Goal: Information Seeking & Learning: Learn about a topic

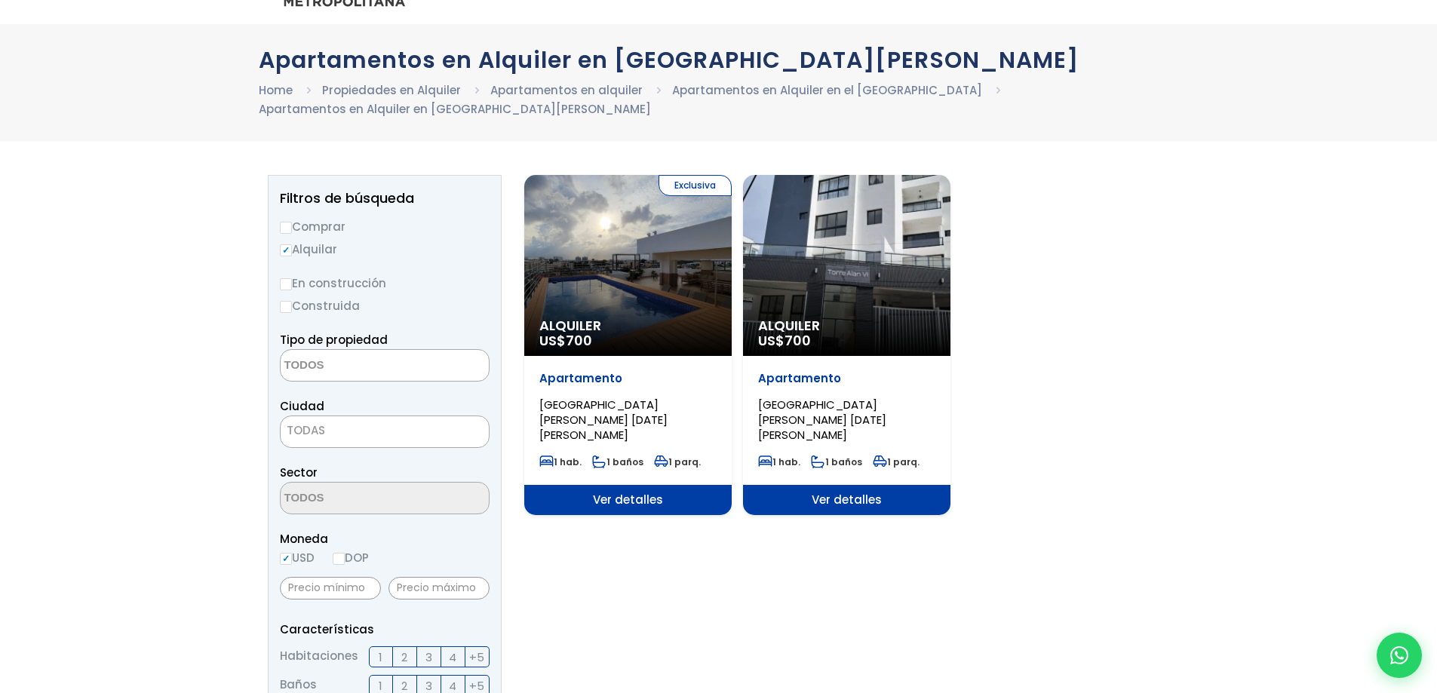
scroll to position [75, 0]
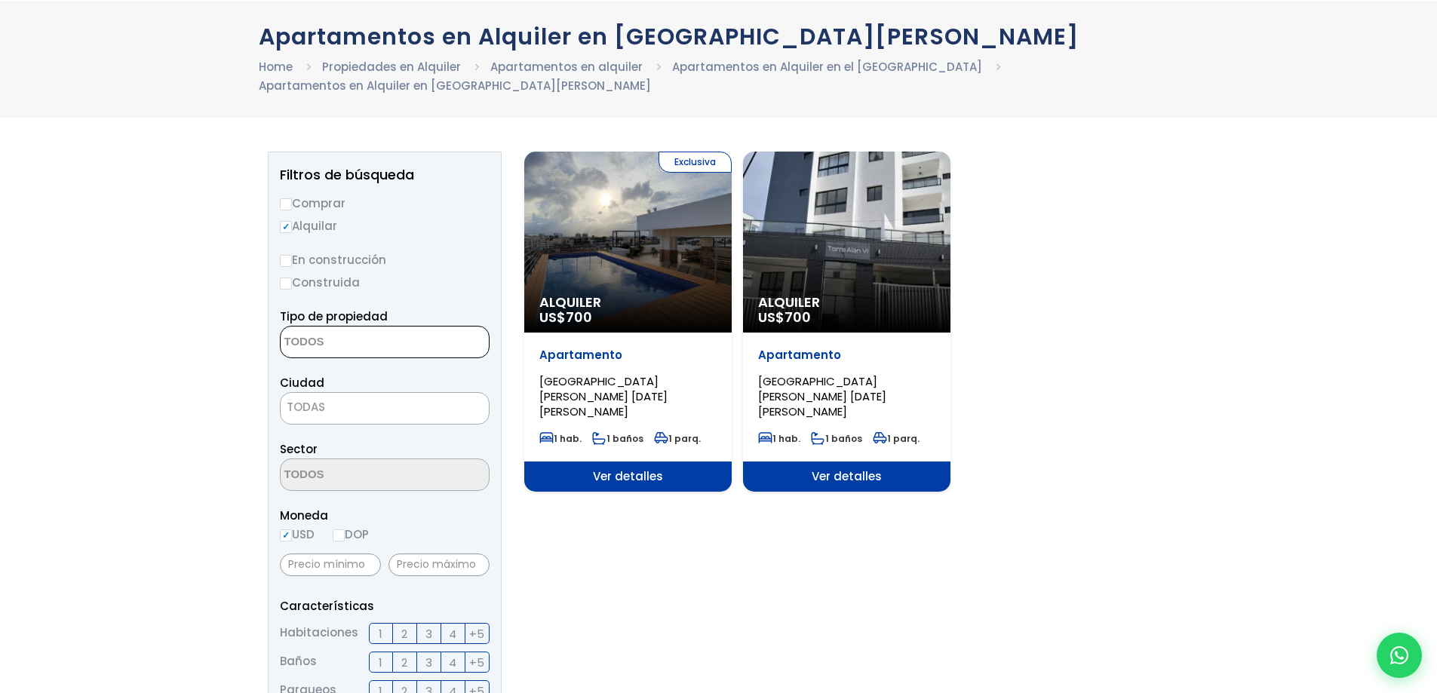
click at [378, 327] on textarea "Search" at bounding box center [354, 343] width 146 height 32
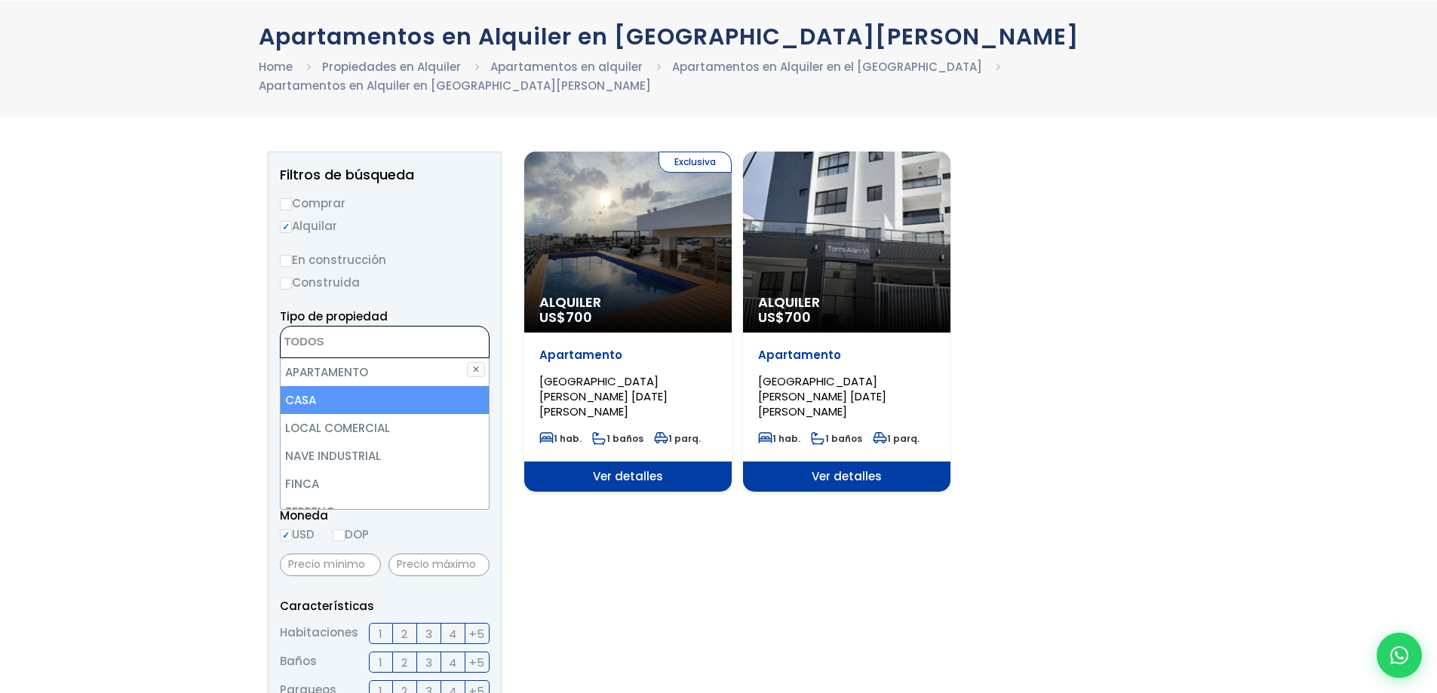
click at [326, 386] on li "CASA" at bounding box center [385, 400] width 208 height 28
select select "house"
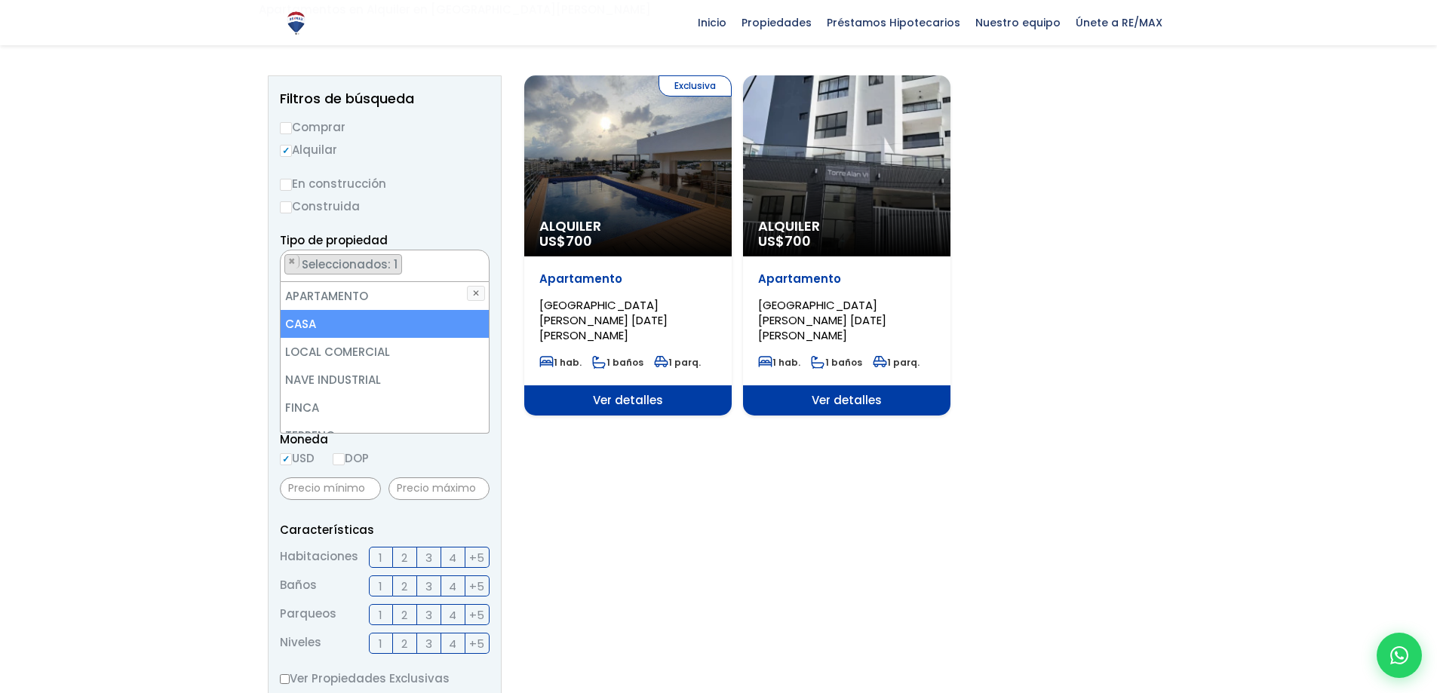
scroll to position [226, 0]
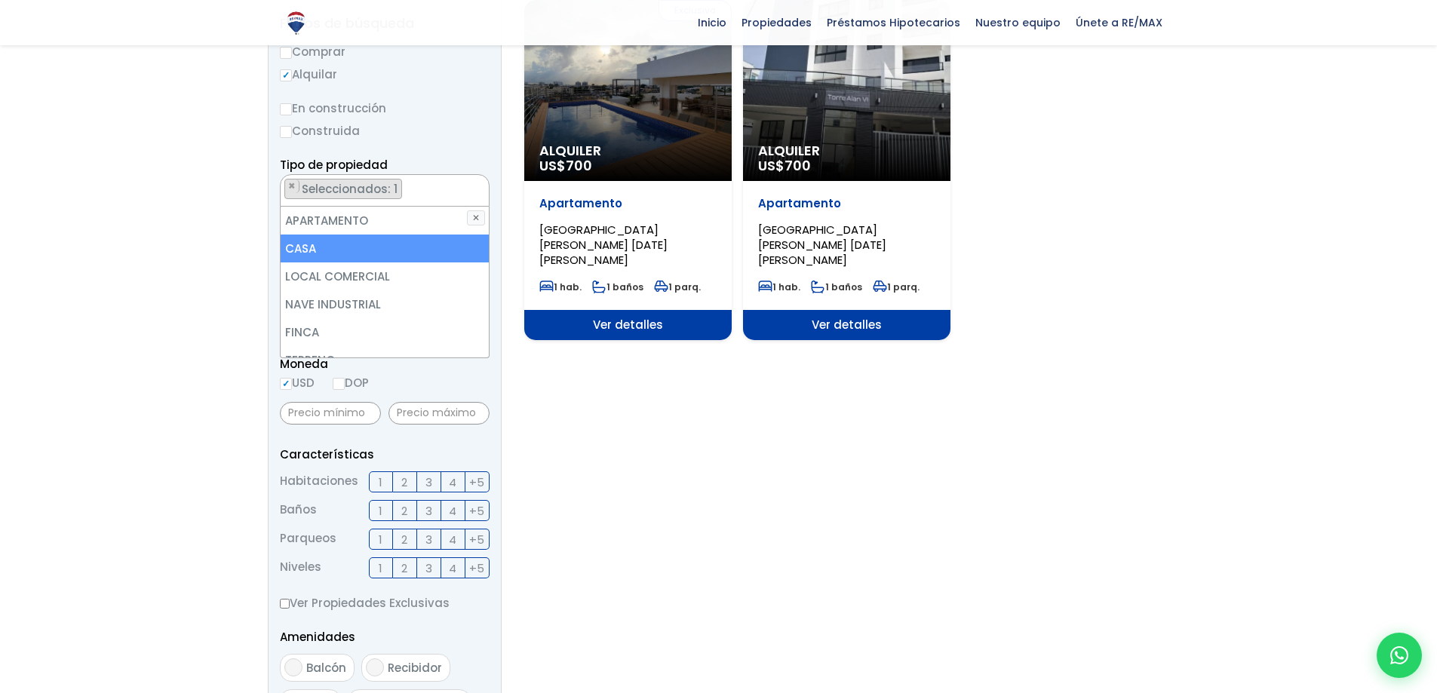
click at [219, 393] on div at bounding box center [718, 529] width 1437 height 1080
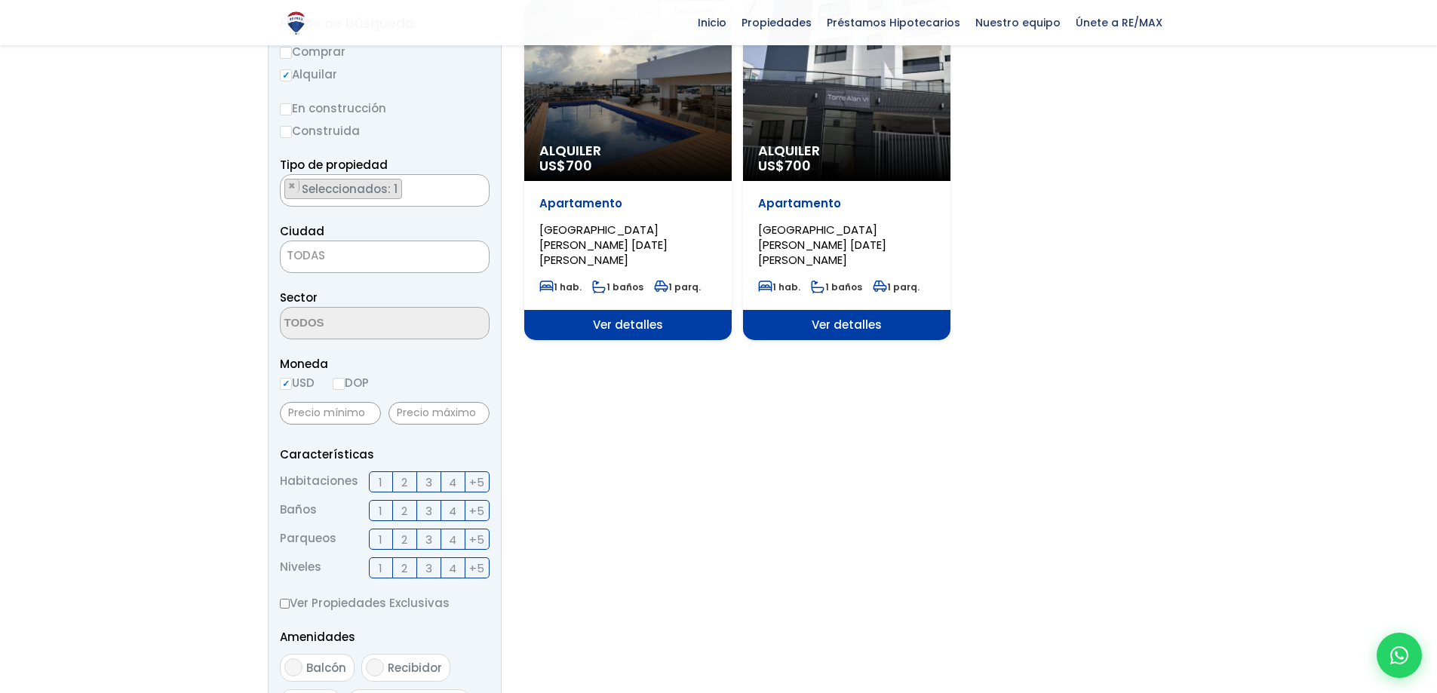
click at [348, 374] on label "DOP" at bounding box center [351, 383] width 36 height 19
click at [0, 0] on input "DOP" at bounding box center [0, 0] width 0 height 0
click at [340, 378] on input "DOP" at bounding box center [339, 384] width 12 height 12
radio input "true"
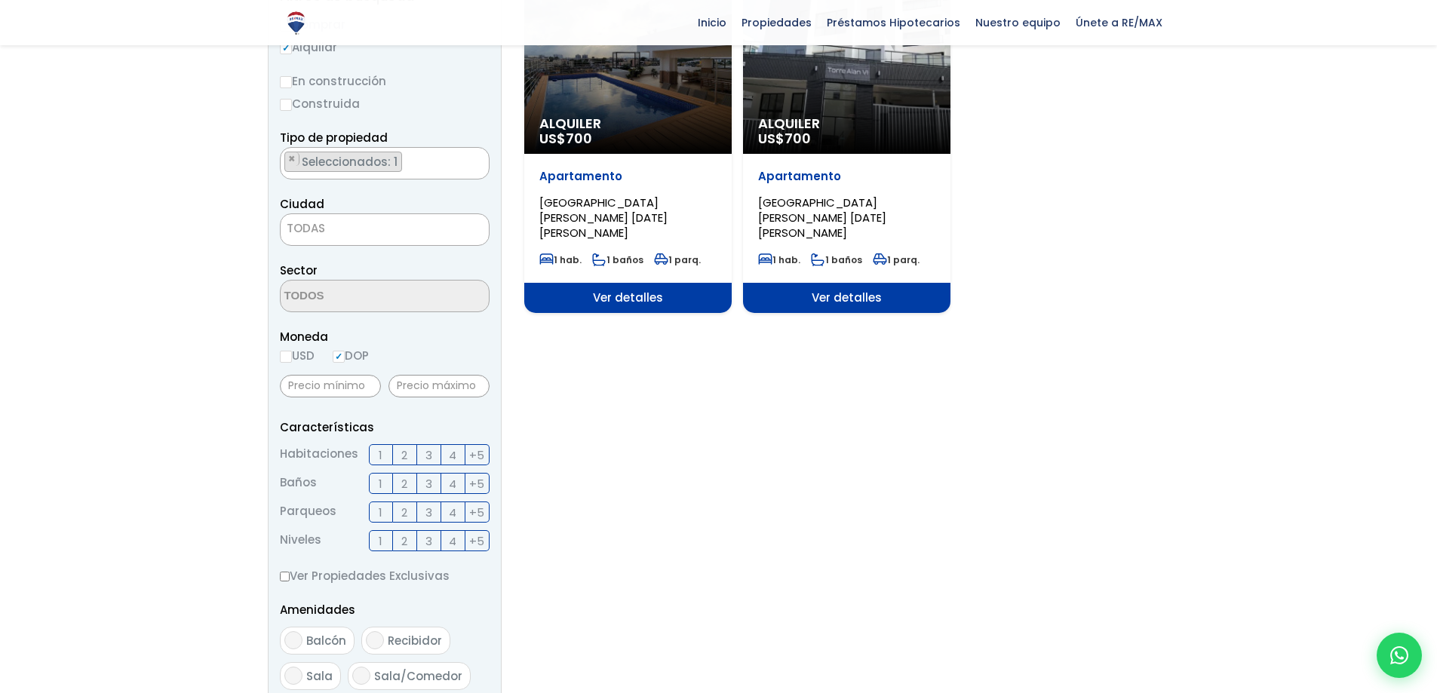
scroll to position [302, 0]
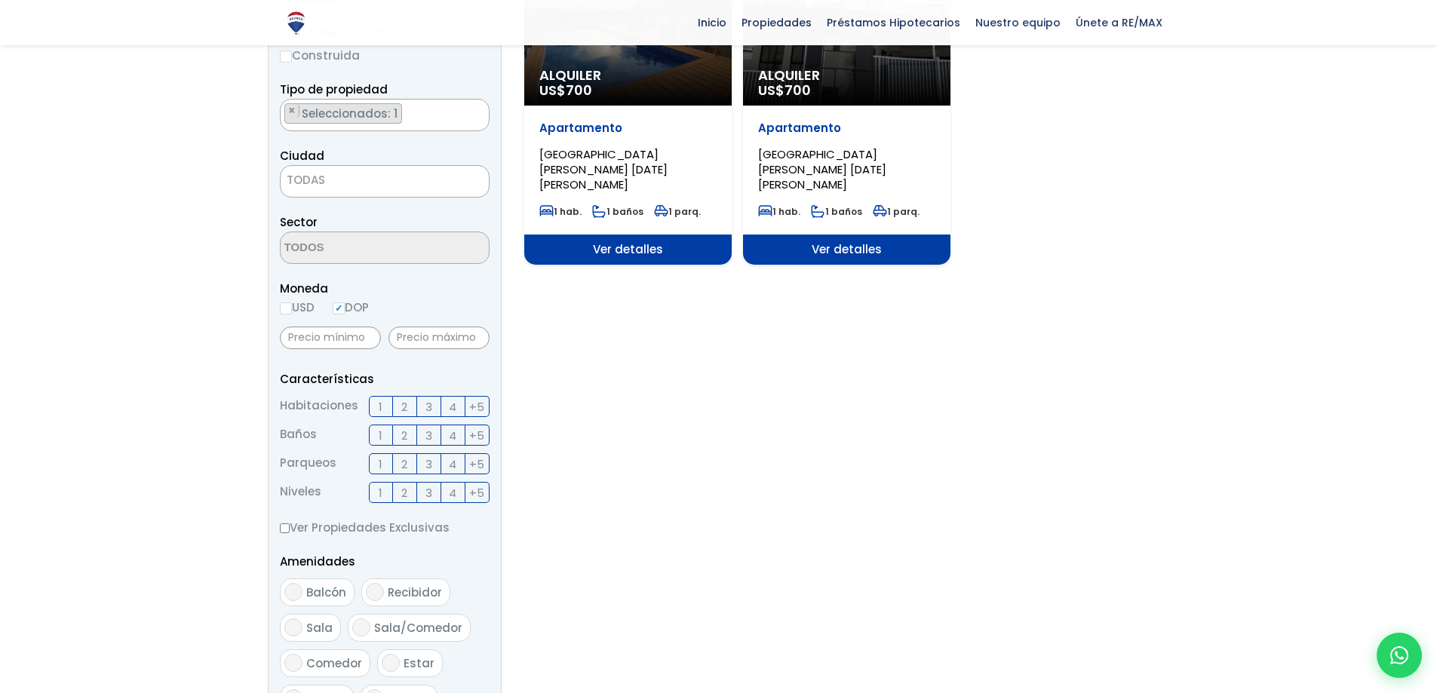
click at [429, 398] on span "3" at bounding box center [429, 407] width 7 height 19
click at [0, 0] on input "3" at bounding box center [0, 0] width 0 height 0
click at [407, 426] on span "2" at bounding box center [404, 435] width 6 height 19
click at [0, 0] on input "2" at bounding box center [0, 0] width 0 height 0
click at [407, 455] on span "2" at bounding box center [404, 464] width 6 height 19
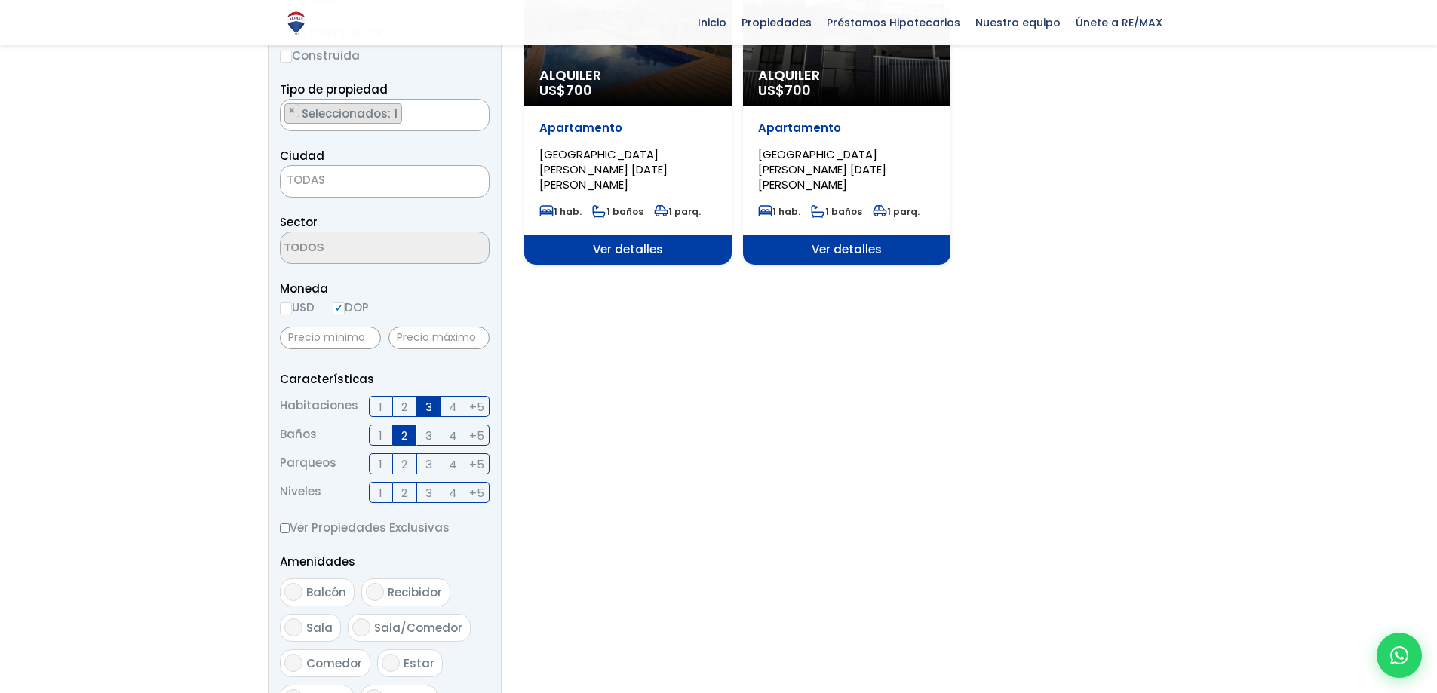
click at [0, 0] on input "2" at bounding box center [0, 0] width 0 height 0
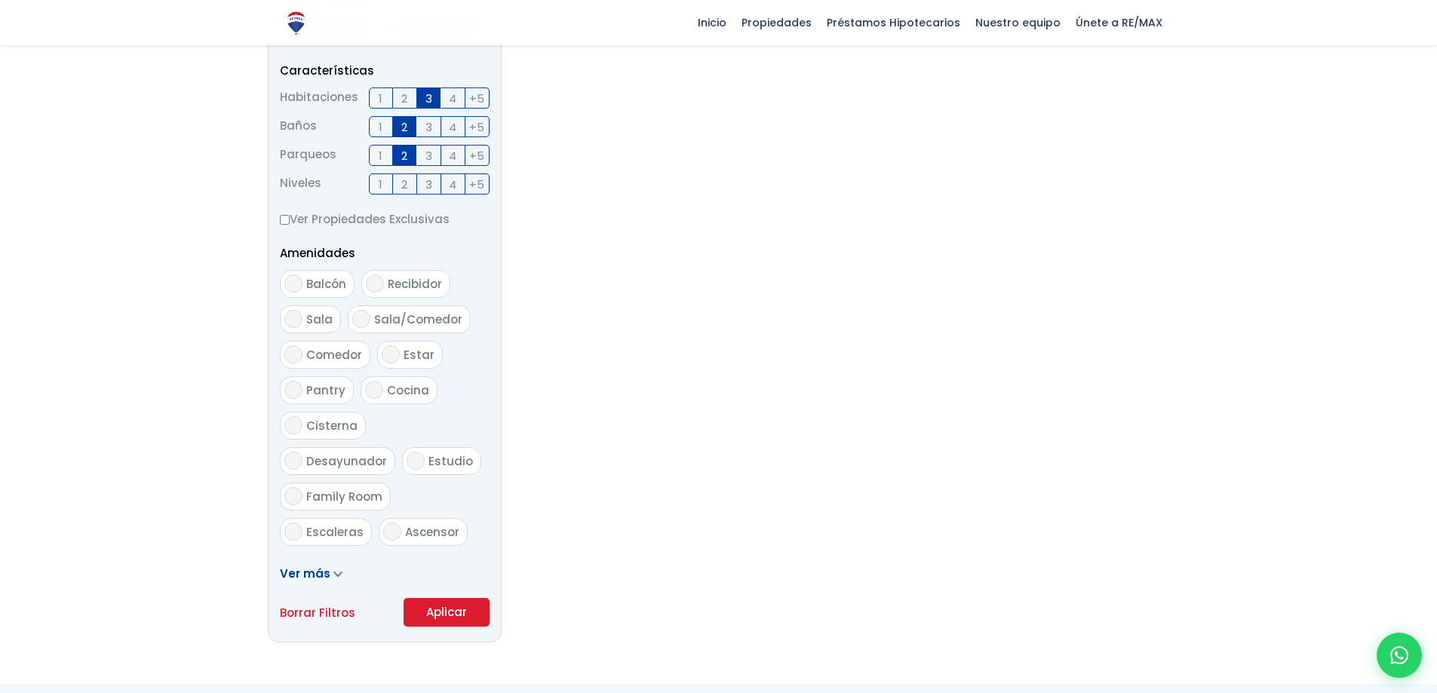
scroll to position [679, 0]
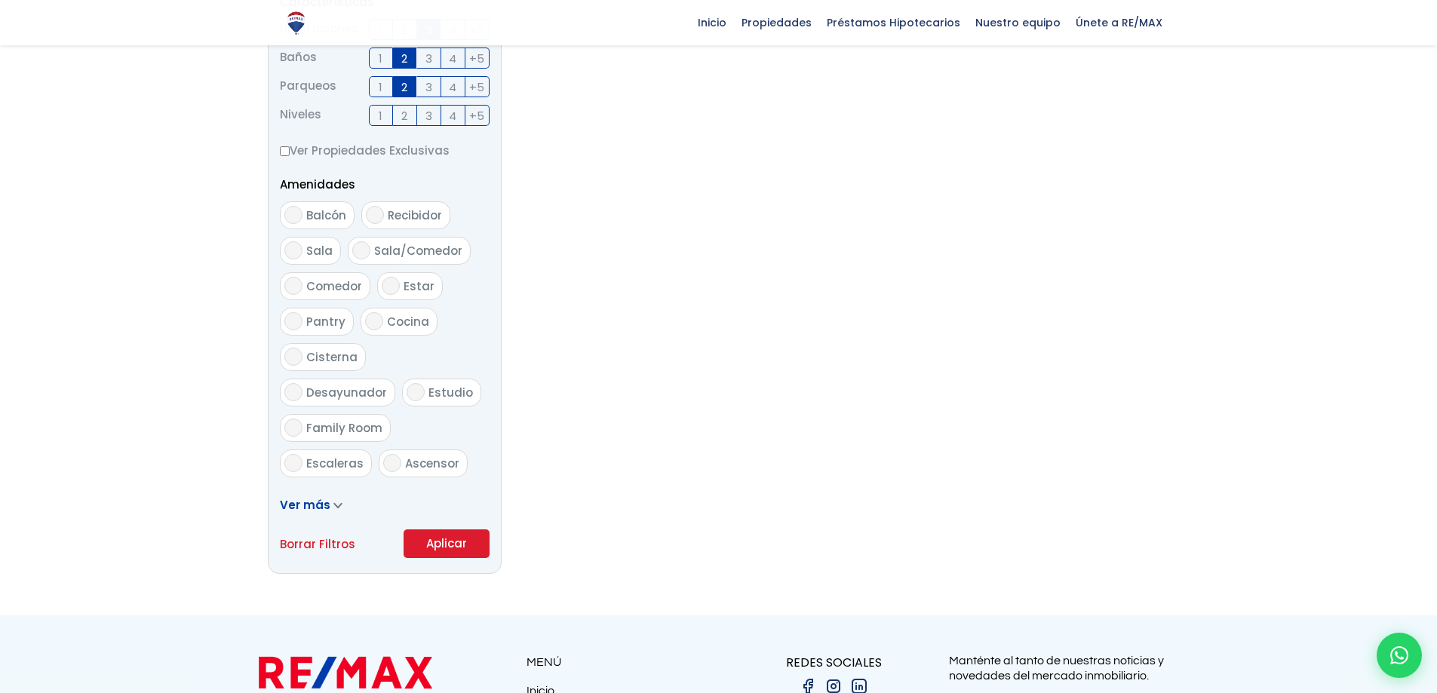
click at [450, 530] on button "Aplicar" at bounding box center [447, 544] width 86 height 29
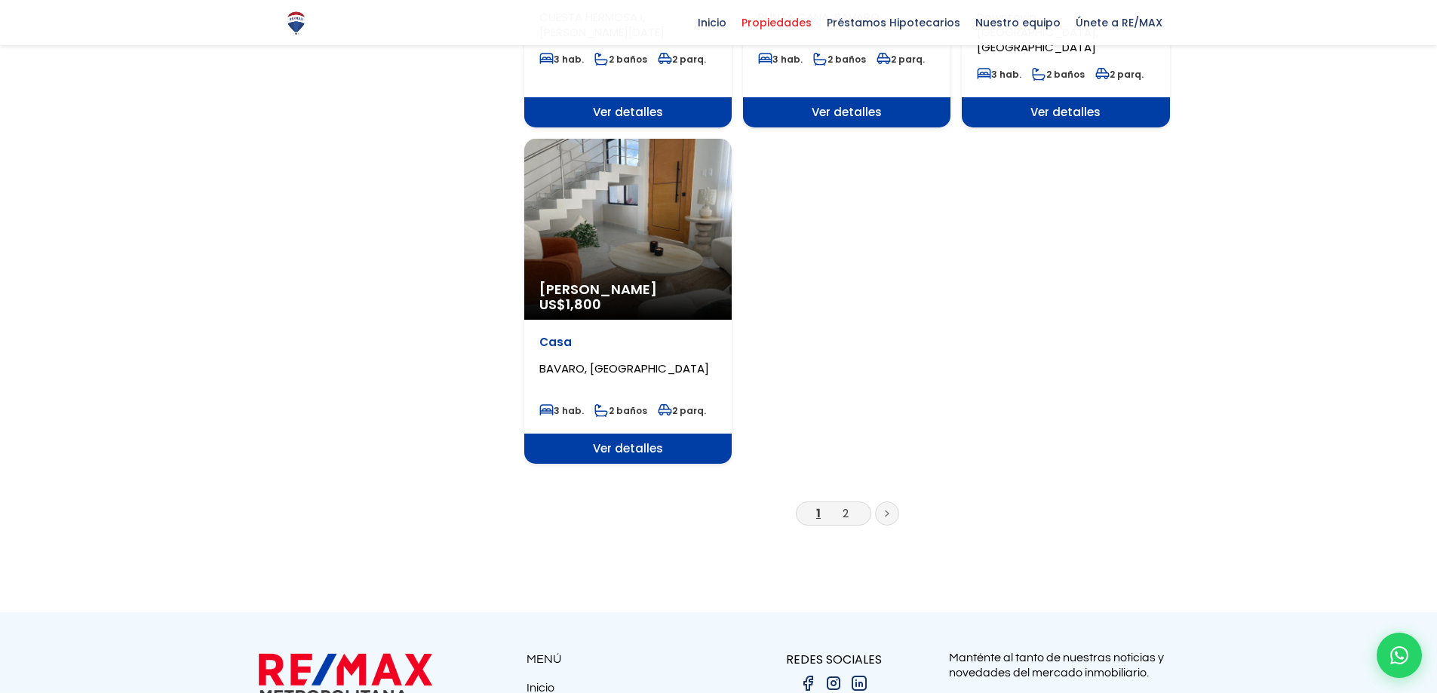
scroll to position [1811, 0]
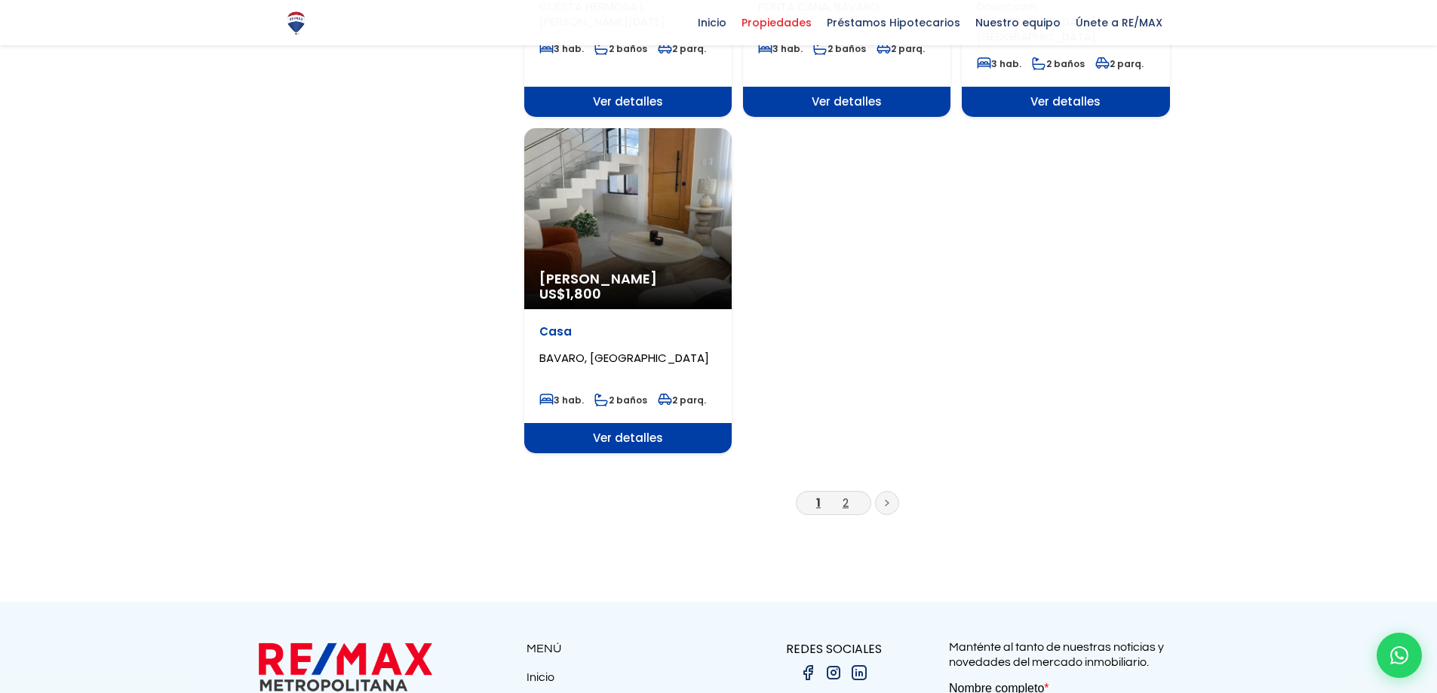
click at [843, 495] on link "2" at bounding box center [846, 503] width 6 height 16
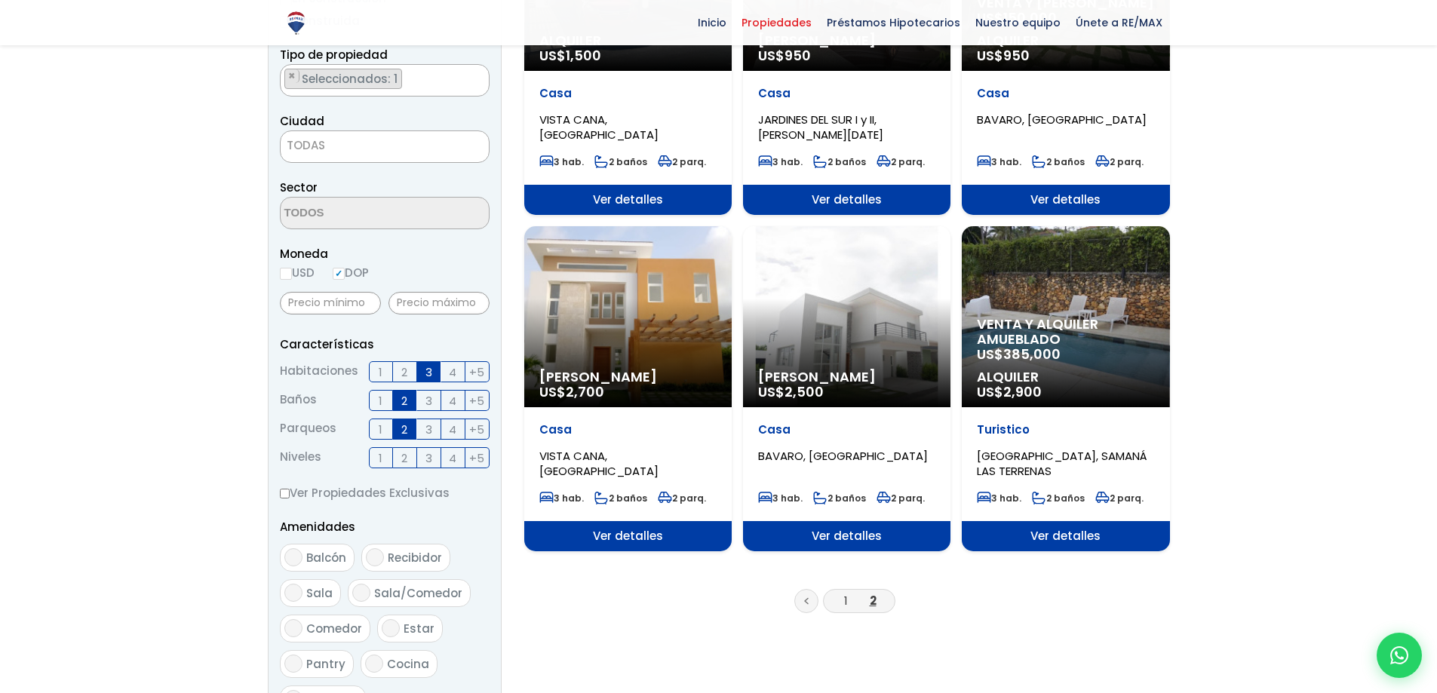
scroll to position [453, 0]
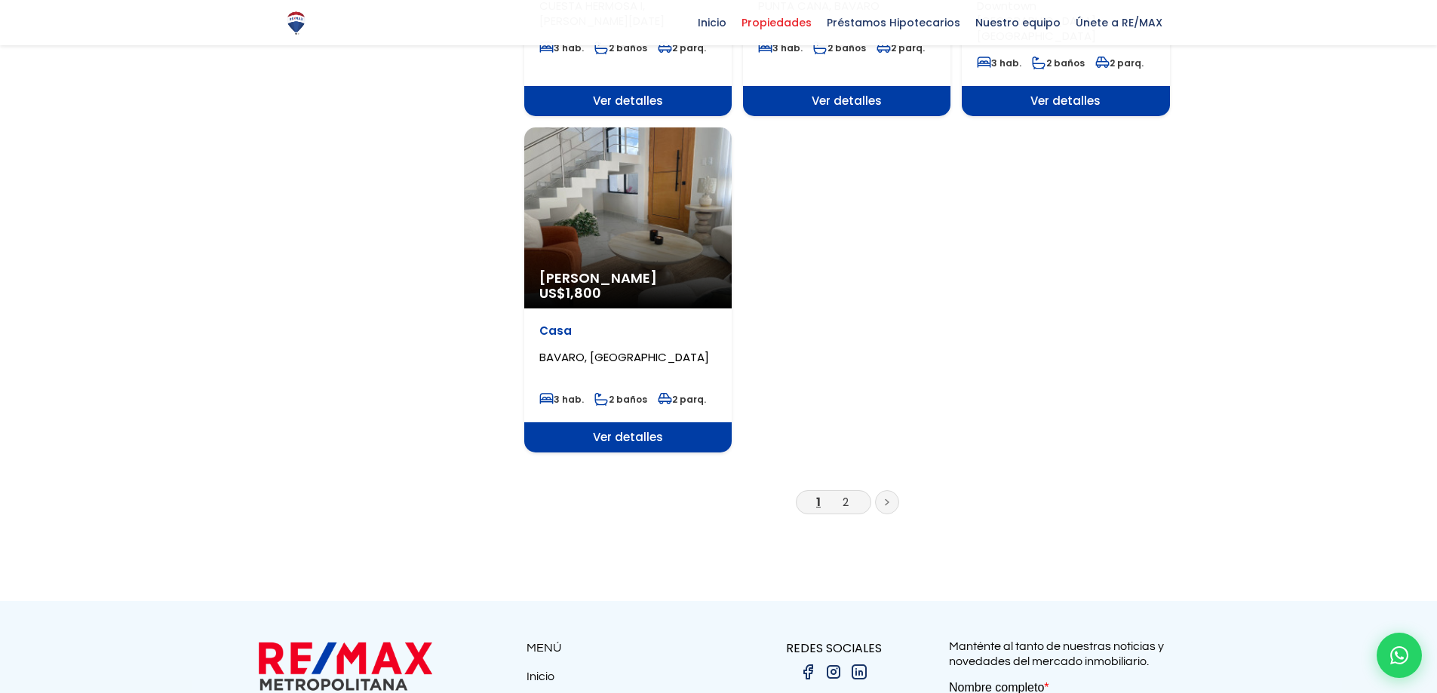
scroll to position [1811, 0]
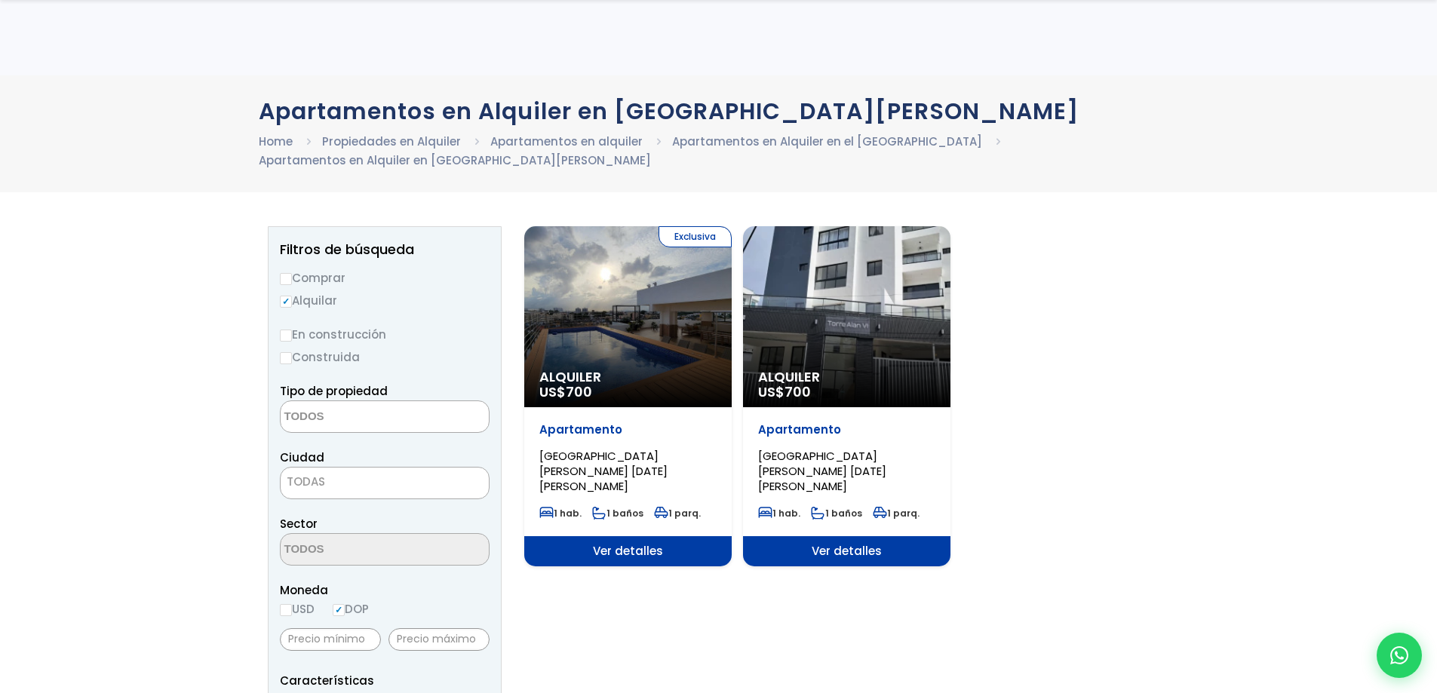
select select "house"
